Goal: Task Accomplishment & Management: Manage account settings

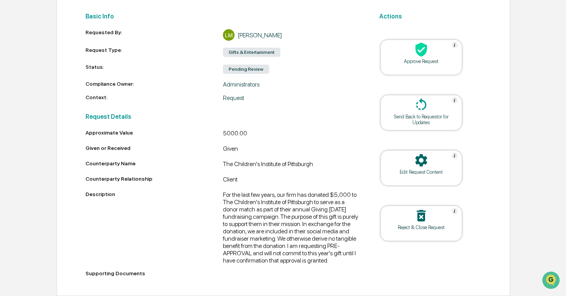
scroll to position [111, 0]
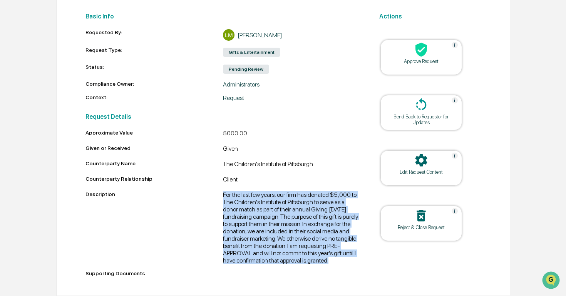
drag, startPoint x: 222, startPoint y: 186, endPoint x: 355, endPoint y: 259, distance: 150.9
click at [355, 259] on div "Description For the last few years, our firm has donated $5,000 to The Children…" at bounding box center [222, 227] width 275 height 73
copy div "For the last few years, our firm has donated $5,000 to The Children's Institute…"
click at [290, 209] on div "For the last few years, our firm has donated $5,000 to The Children's Institute…" at bounding box center [292, 227] width 138 height 73
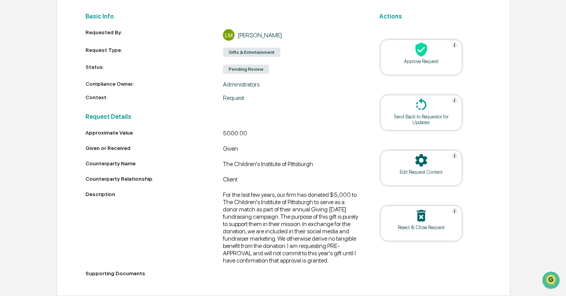
scroll to position [0, 0]
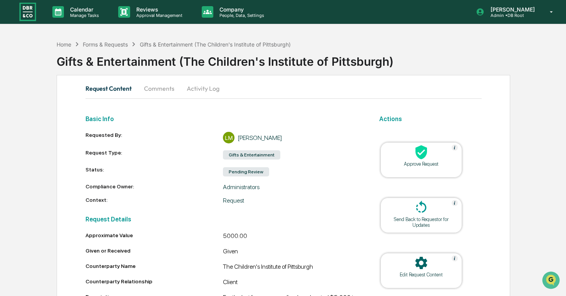
click at [28, 14] on img at bounding box center [27, 12] width 18 height 20
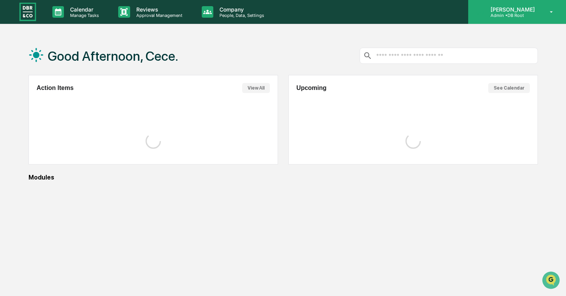
click at [499, 12] on p "[PERSON_NAME]" at bounding box center [511, 9] width 54 height 7
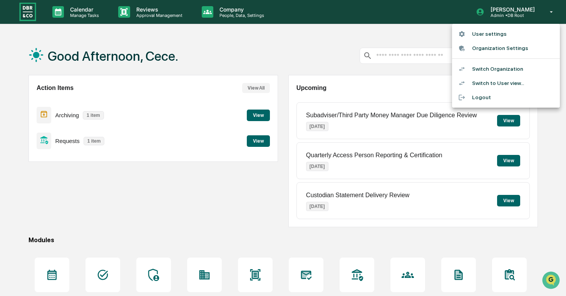
click at [496, 70] on li "Switch Organization" at bounding box center [506, 69] width 108 height 14
